Goal: Navigation & Orientation: Go to known website

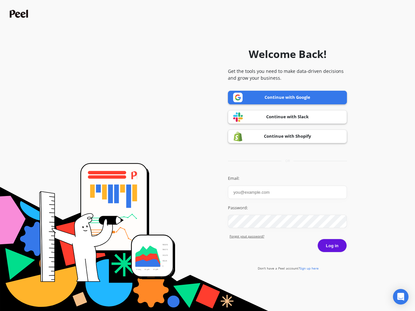
click at [401, 297] on icon "Open Intercom Messenger" at bounding box center [401, 297] width 7 height 8
